Goal: Check status: Check status

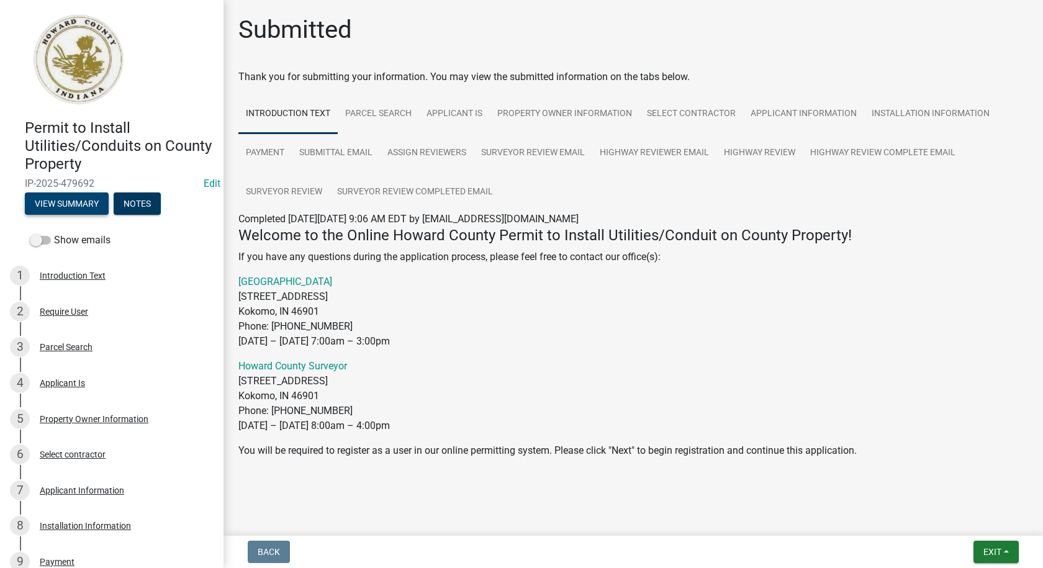
click at [60, 200] on button "View Summary" at bounding box center [67, 204] width 84 height 22
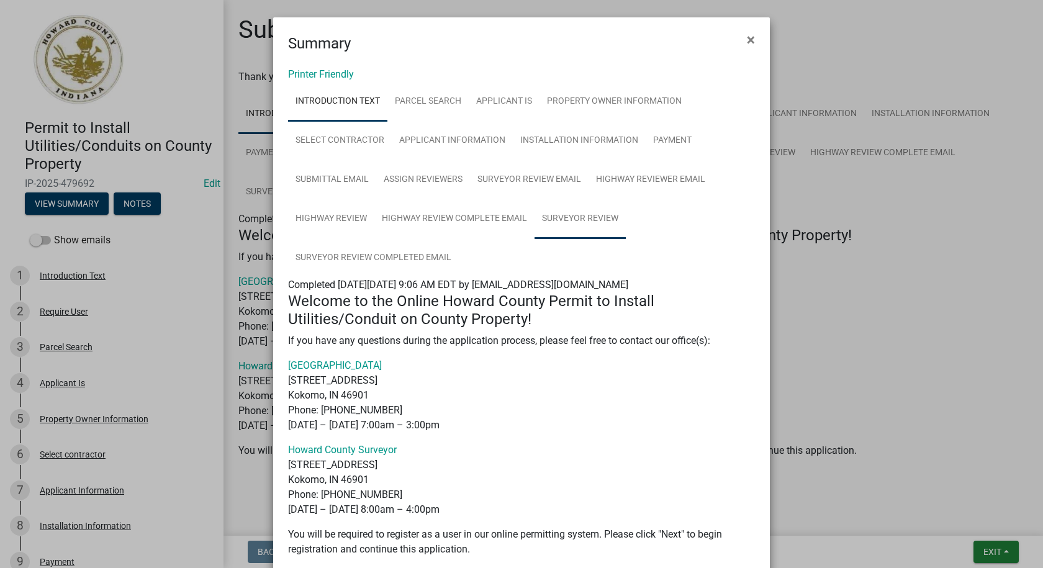
click at [552, 219] on link "Surveyor Review" at bounding box center [580, 219] width 91 height 40
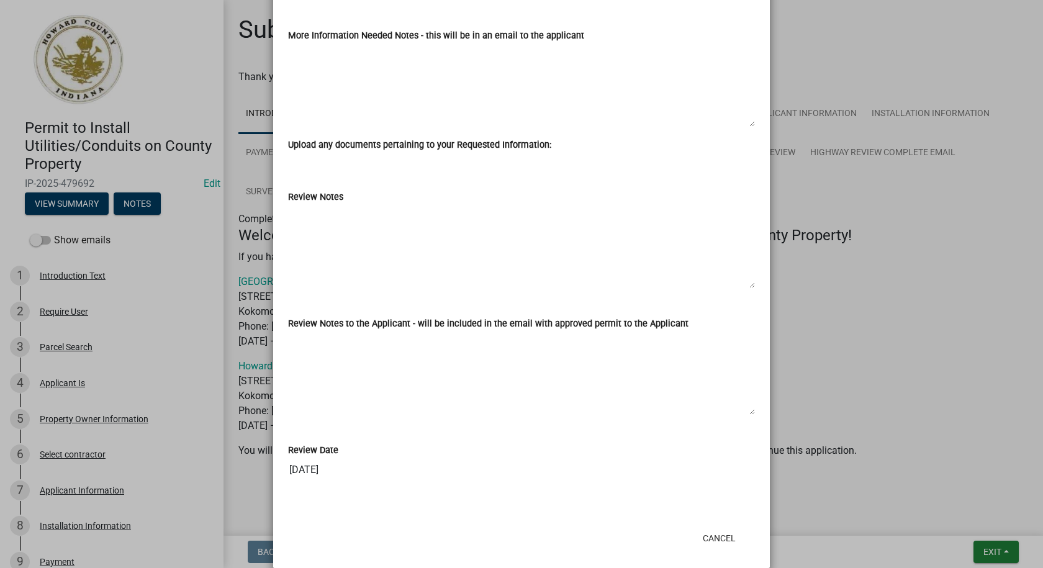
scroll to position [2640, 0]
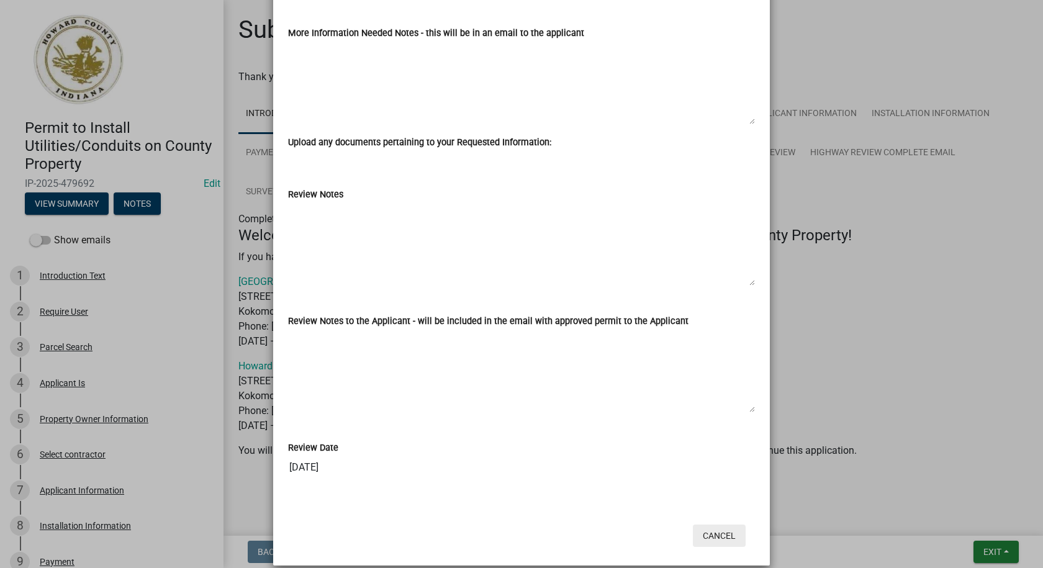
click at [720, 525] on button "Cancel" at bounding box center [719, 536] width 53 height 22
